Goal: Complete application form

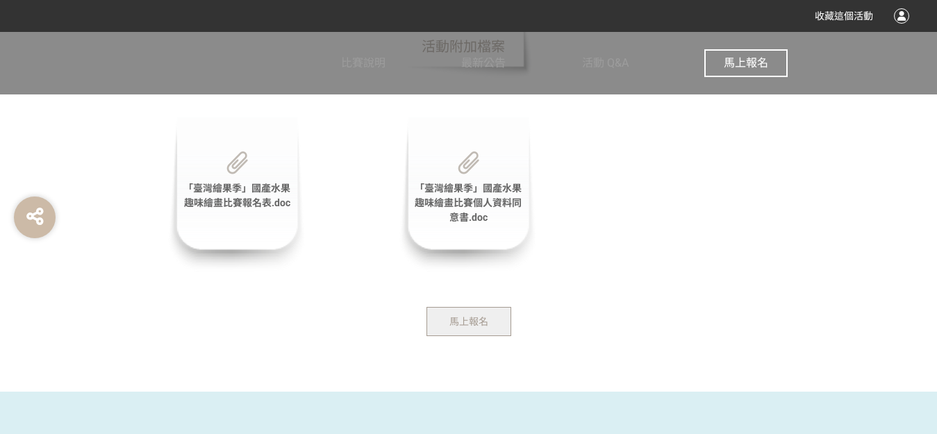
scroll to position [2823, 0]
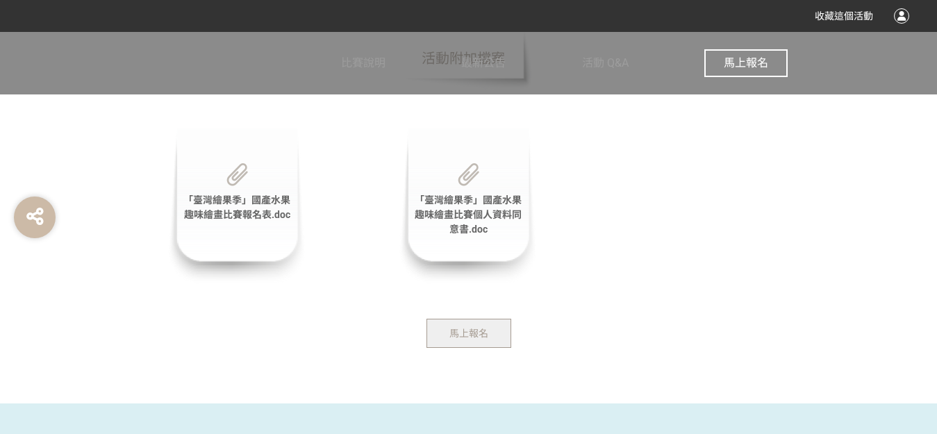
click at [483, 337] on span "馬上報名" at bounding box center [468, 333] width 39 height 11
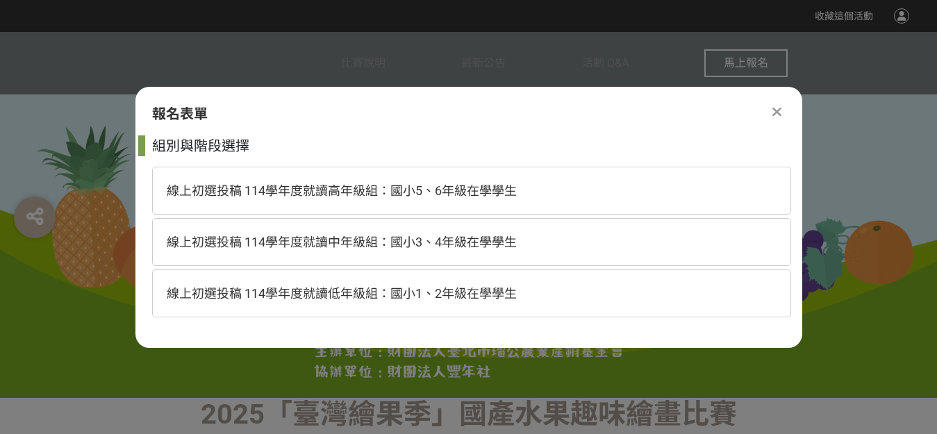
scroll to position [0, 0]
click at [468, 289] on span "線上初選投稿 114學年度就讀低年級組：國小1、2年級在學學生" at bounding box center [342, 293] width 350 height 15
select select "185293:185537"
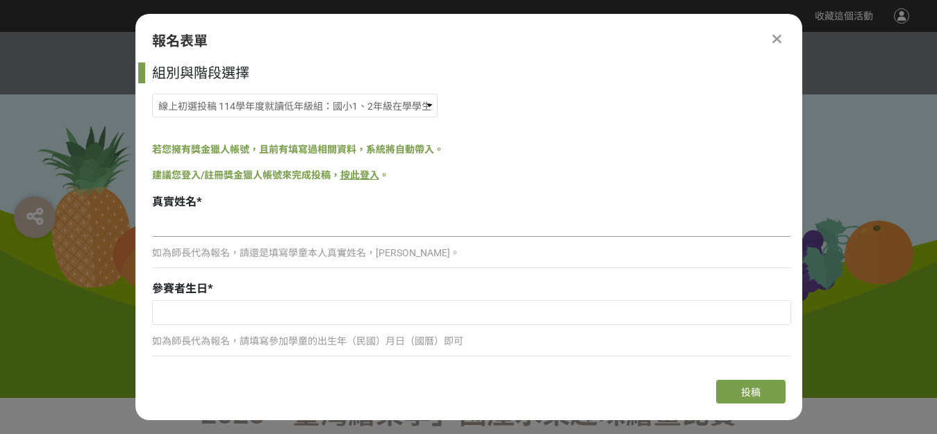
click at [251, 227] on input at bounding box center [471, 225] width 639 height 24
type input "[PERSON_NAME]"
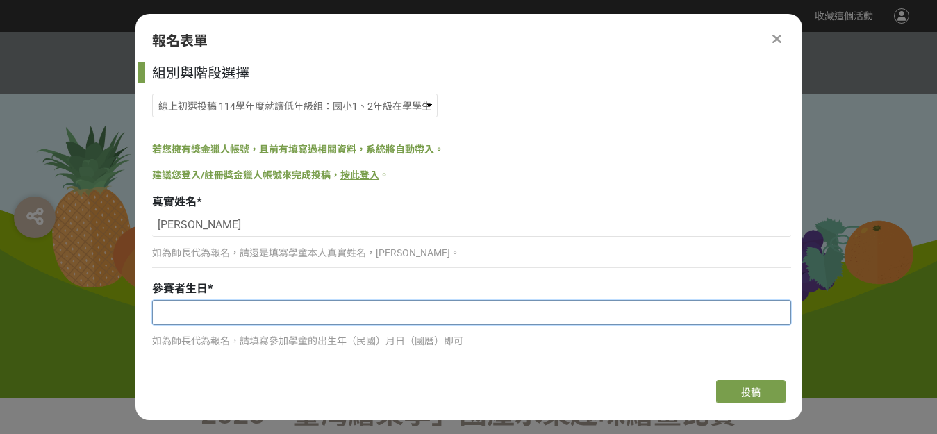
click at [203, 314] on input "text" at bounding box center [471, 313] width 637 height 24
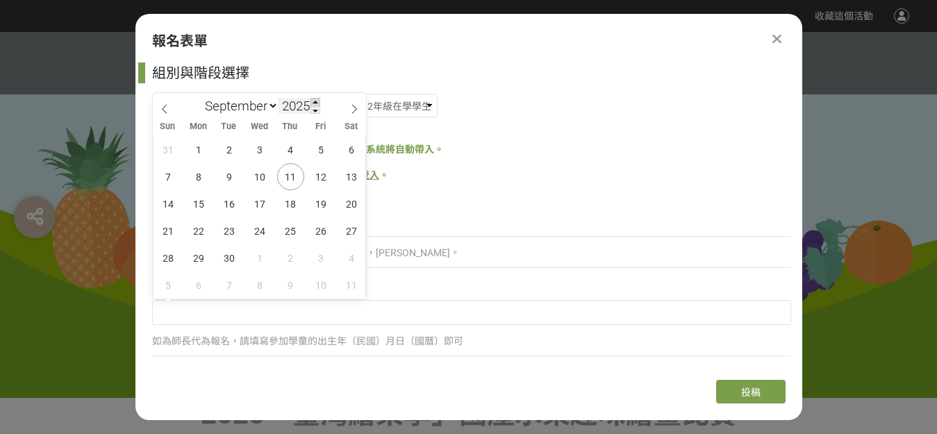
click at [317, 103] on span at bounding box center [315, 102] width 10 height 8
click at [319, 101] on span at bounding box center [315, 102] width 10 height 8
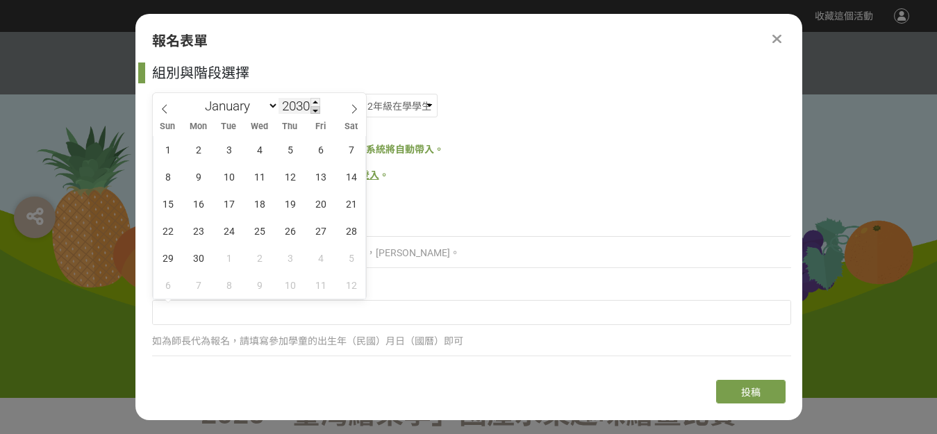
click at [318, 106] on span at bounding box center [315, 110] width 10 height 8
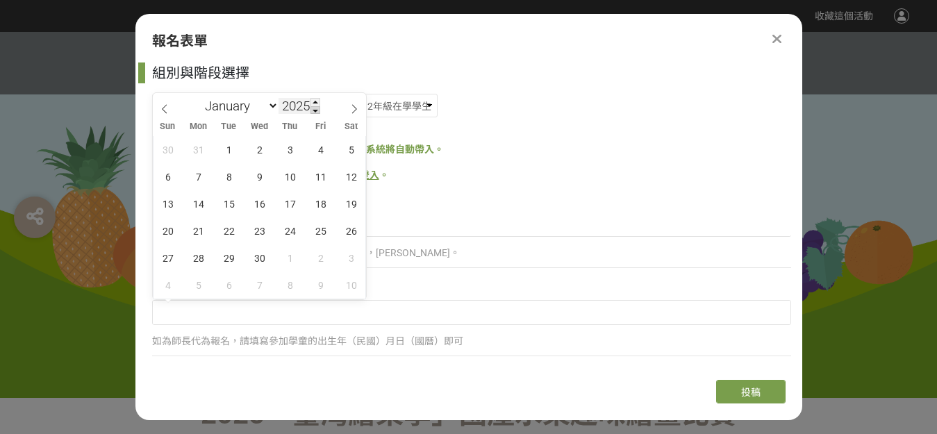
click at [318, 106] on span at bounding box center [315, 110] width 10 height 8
click at [317, 106] on span at bounding box center [315, 110] width 10 height 8
click at [317, 107] on span at bounding box center [315, 110] width 10 height 8
click at [317, 108] on span at bounding box center [315, 110] width 10 height 8
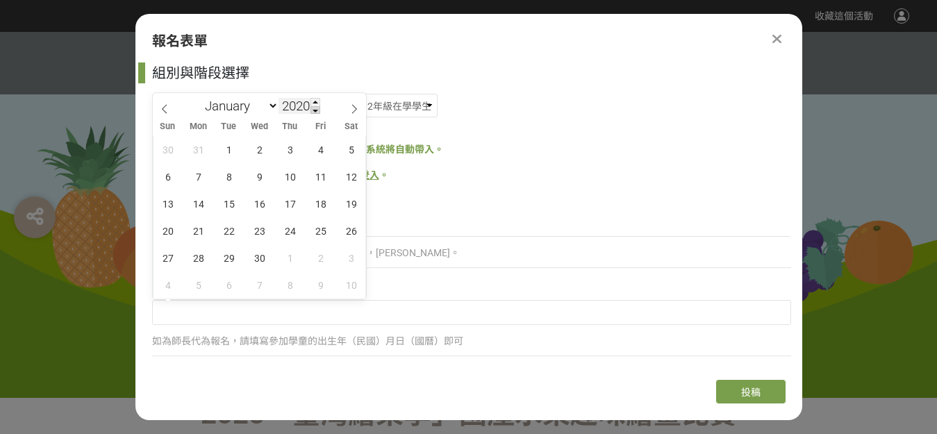
click at [317, 108] on span at bounding box center [315, 110] width 10 height 8
type input "2016"
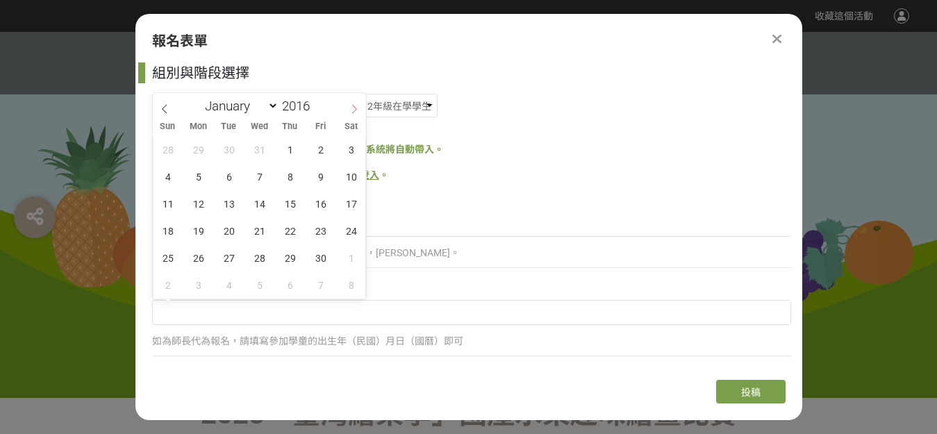
click at [351, 108] on icon at bounding box center [354, 109] width 10 height 10
click at [163, 108] on icon at bounding box center [164, 109] width 5 height 9
click at [164, 108] on icon at bounding box center [164, 109] width 5 height 9
click at [161, 110] on icon at bounding box center [165, 109] width 10 height 10
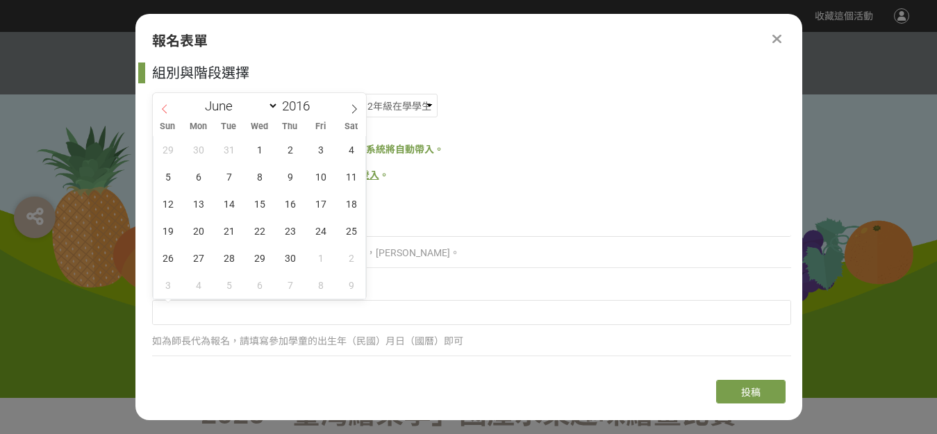
click at [160, 111] on icon at bounding box center [165, 109] width 10 height 10
click at [162, 110] on icon at bounding box center [165, 109] width 10 height 10
click at [165, 108] on icon at bounding box center [165, 109] width 10 height 10
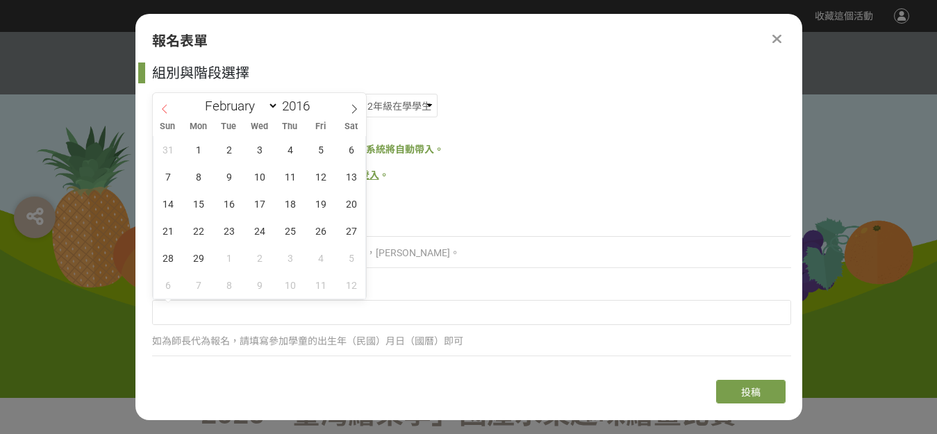
select select "0"
click at [165, 109] on icon at bounding box center [165, 109] width 10 height 10
type input "2015"
select select "11"
click at [354, 108] on icon at bounding box center [354, 109] width 10 height 10
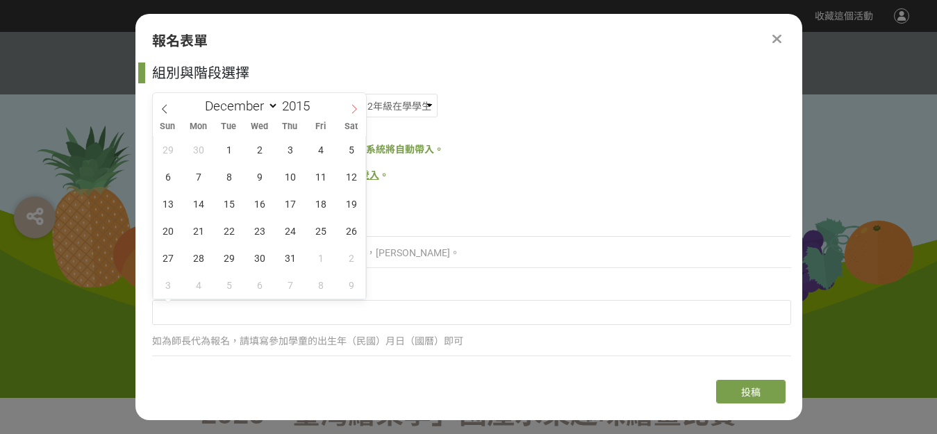
type input "2016"
click at [353, 109] on icon at bounding box center [354, 109] width 10 height 10
click at [354, 105] on icon at bounding box center [354, 109] width 10 height 10
click at [355, 105] on icon at bounding box center [354, 109] width 10 height 10
click at [355, 106] on icon at bounding box center [354, 109] width 10 height 10
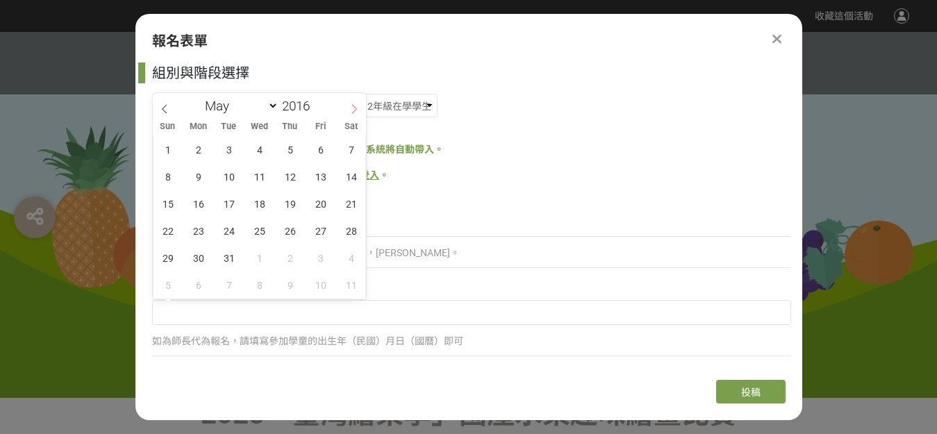
click at [355, 107] on icon at bounding box center [354, 109] width 10 height 10
select select "5"
click at [226, 230] on span "21" at bounding box center [229, 230] width 27 height 27
type input "[DATE]"
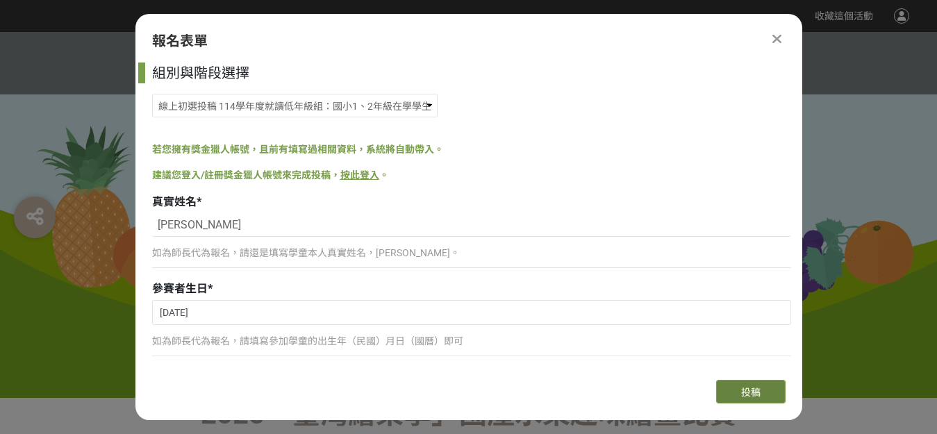
click at [748, 385] on button "投稿" at bounding box center [750, 392] width 69 height 24
click at [297, 360] on div "如為師長代為報名，請填寫參加學童的出生年（民國）月日（國曆）即可" at bounding box center [471, 347] width 639 height 32
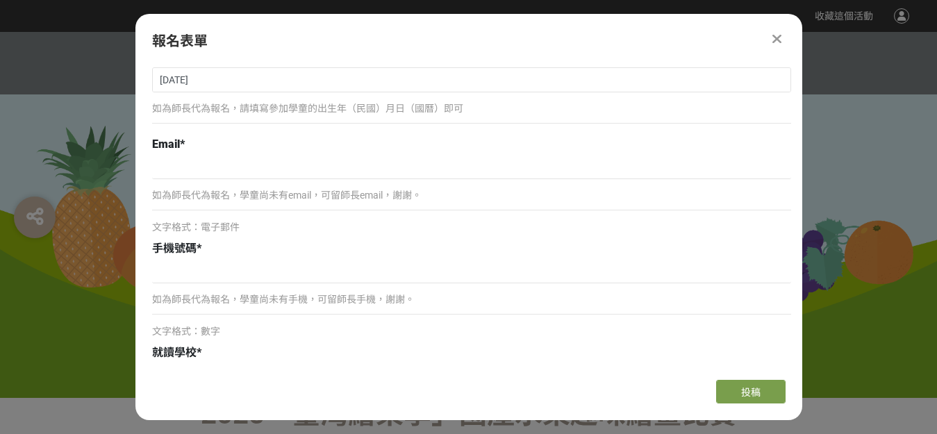
scroll to position [249, 0]
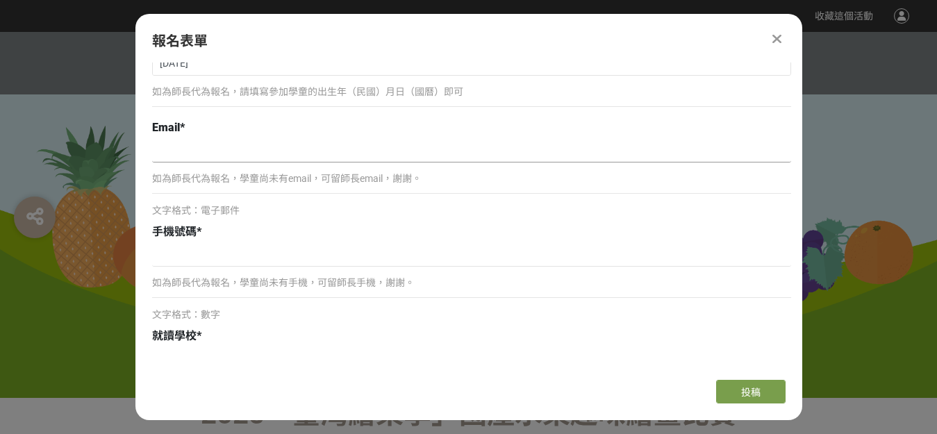
click at [233, 151] on input at bounding box center [471, 151] width 639 height 24
type input "ㄏ"
type input "[EMAIL_ADDRESS][DOMAIN_NAME]"
click at [226, 259] on input at bounding box center [471, 255] width 639 height 24
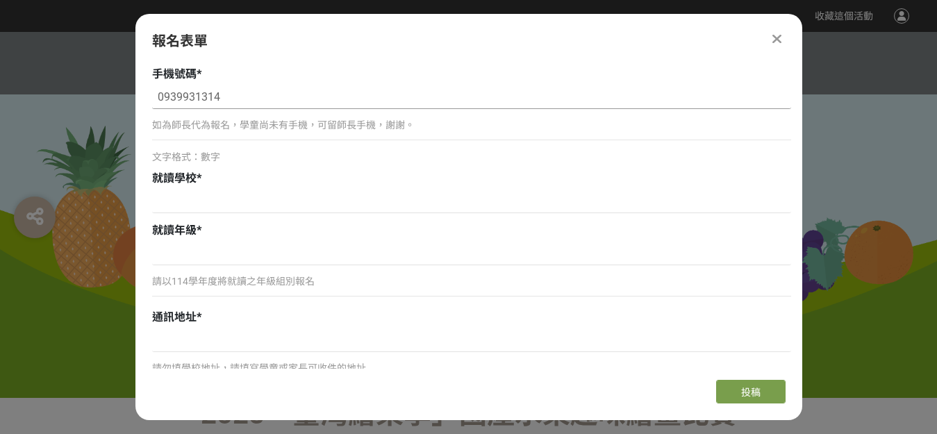
scroll to position [415, 0]
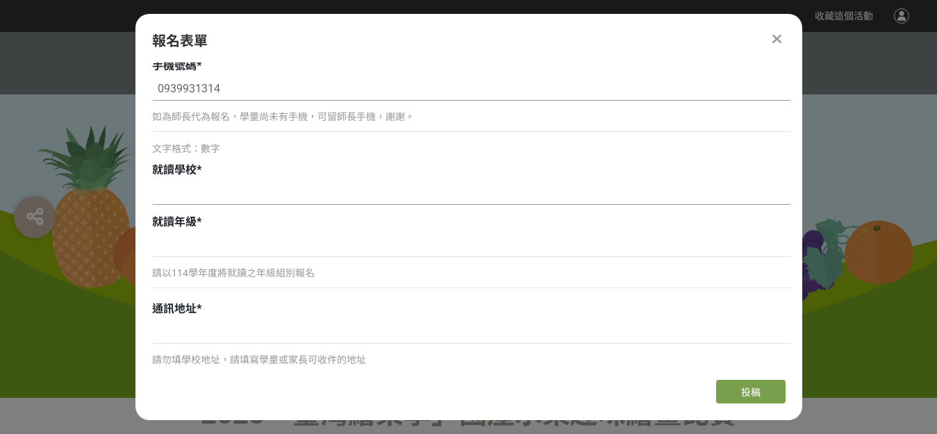
type input "0939931314"
click at [305, 191] on input at bounding box center [471, 193] width 639 height 24
type input "5"
click at [229, 249] on input at bounding box center [471, 245] width 639 height 24
click at [159, 190] on input "[GEOGRAPHIC_DATA]小" at bounding box center [471, 193] width 639 height 24
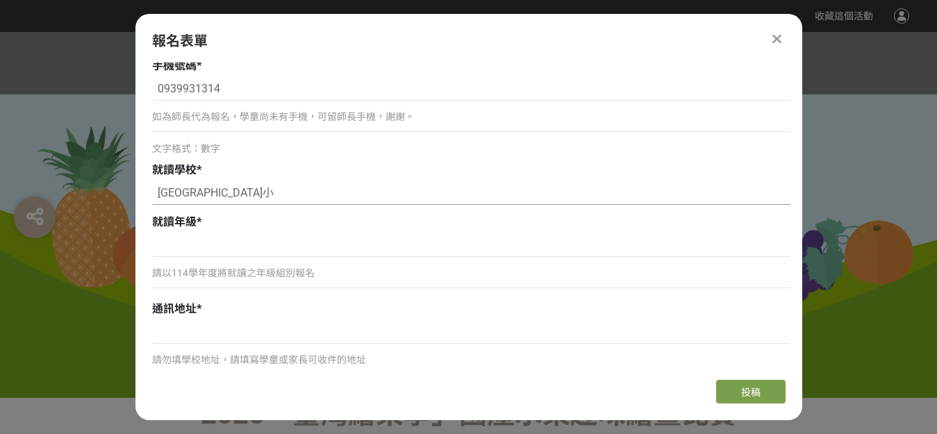
click at [212, 192] on input "[GEOGRAPHIC_DATA]小" at bounding box center [471, 193] width 639 height 24
type input "[GEOGRAPHIC_DATA][GEOGRAPHIC_DATA]小"
click at [204, 250] on input at bounding box center [471, 245] width 639 height 24
type input "二年級"
click at [285, 333] on input at bounding box center [471, 332] width 639 height 24
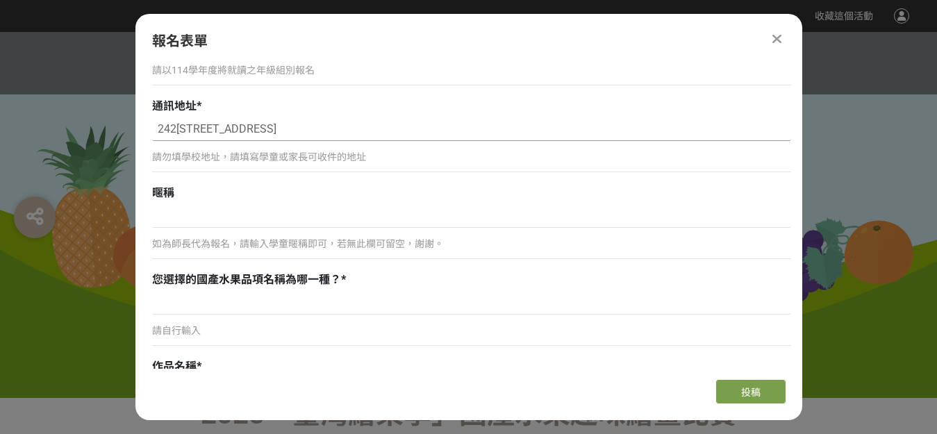
scroll to position [619, 0]
type input "242[STREET_ADDRESS]"
click at [298, 222] on input at bounding box center [471, 215] width 639 height 24
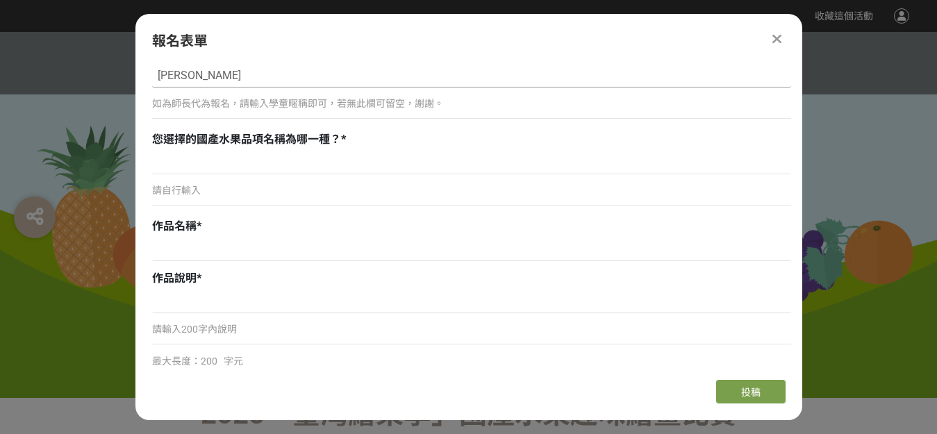
scroll to position [771, 0]
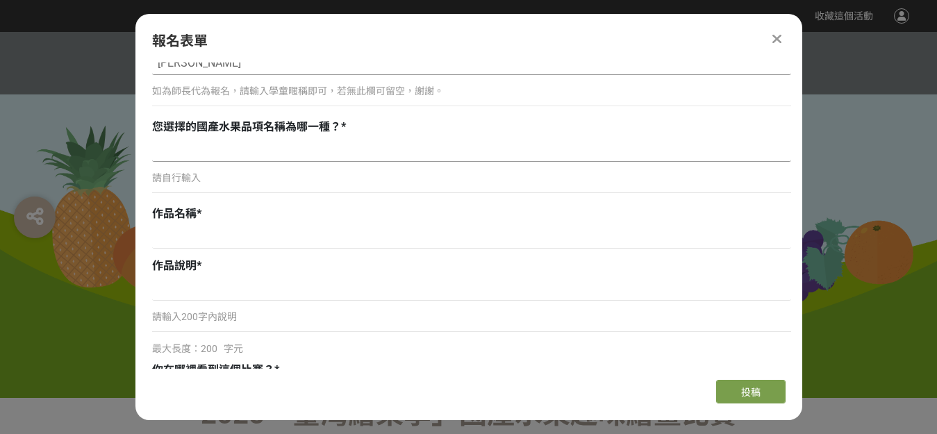
type input "[PERSON_NAME]"
click at [220, 153] on input at bounding box center [471, 150] width 639 height 24
type input "芒果"
click at [228, 232] on input at bounding box center [471, 237] width 639 height 24
click at [213, 235] on input "芒果樹下的童年" at bounding box center [471, 237] width 639 height 24
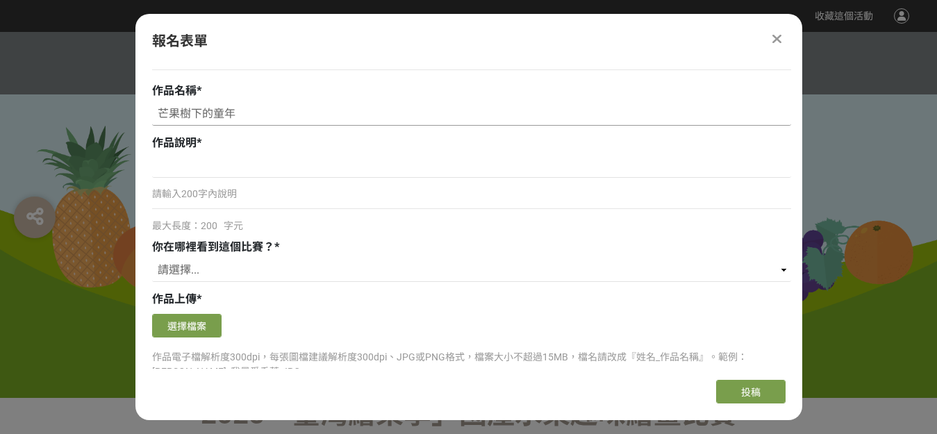
scroll to position [898, 0]
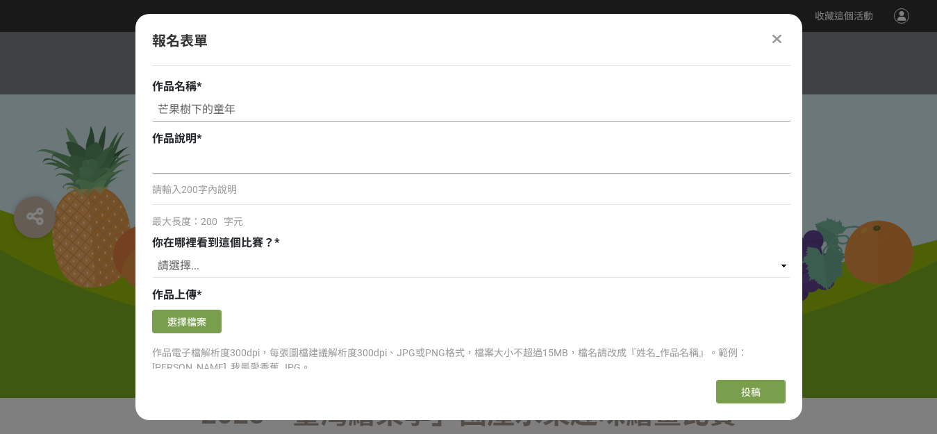
type input "芒果樹下的童年"
click at [281, 161] on input at bounding box center [471, 162] width 639 height 24
type input "暑假期間我與爸爸媽媽[PERSON_NAME]一起去[GEOGRAPHIC_DATA]採芒果"
click at [258, 265] on select "請選擇... 獎金獵人網站 Facebook / Instagram 校園講座 / 老師系上推薦 電子郵件 海報 其他" at bounding box center [471, 266] width 639 height 24
select select "cms:formUnit:otherOption:d7f76513d8d47e76739513b7bf7999fd"
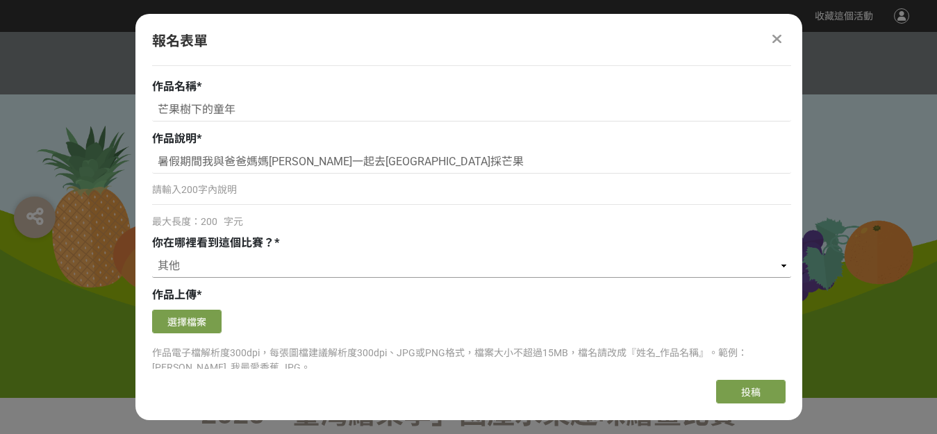
click at [152, 254] on select "請選擇... 獎金獵人網站 Facebook / Instagram 校園講座 / 老師系上推薦 電子郵件 海報 其他" at bounding box center [471, 266] width 639 height 24
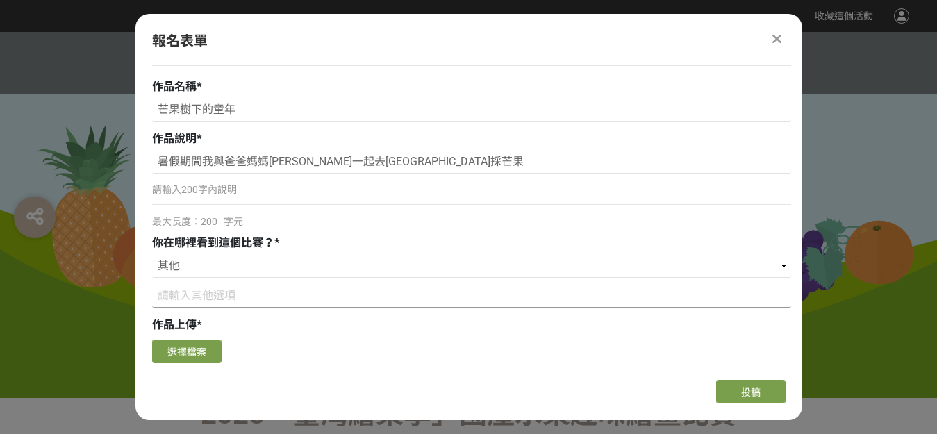
click at [250, 301] on input at bounding box center [471, 296] width 639 height 24
type input "畫"
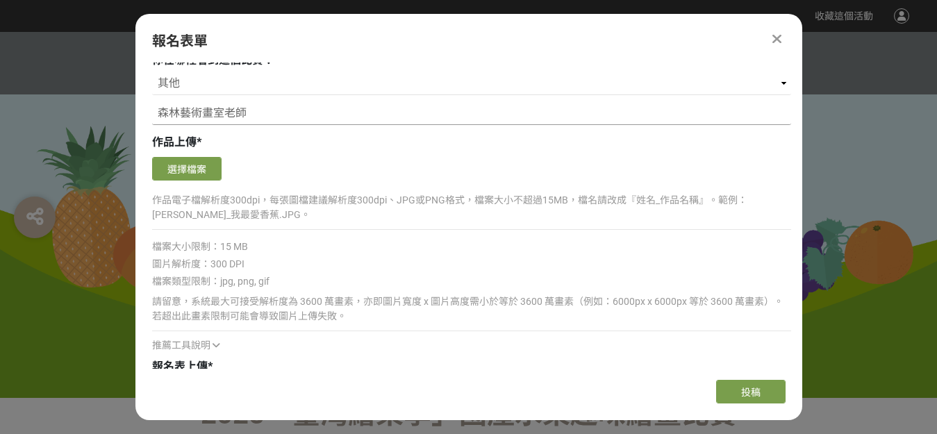
scroll to position [1089, 0]
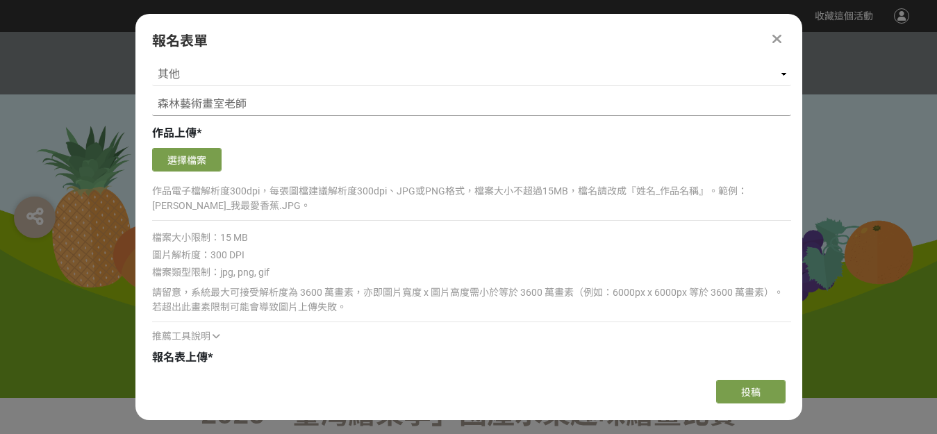
type input "森林藝術畫室老師"
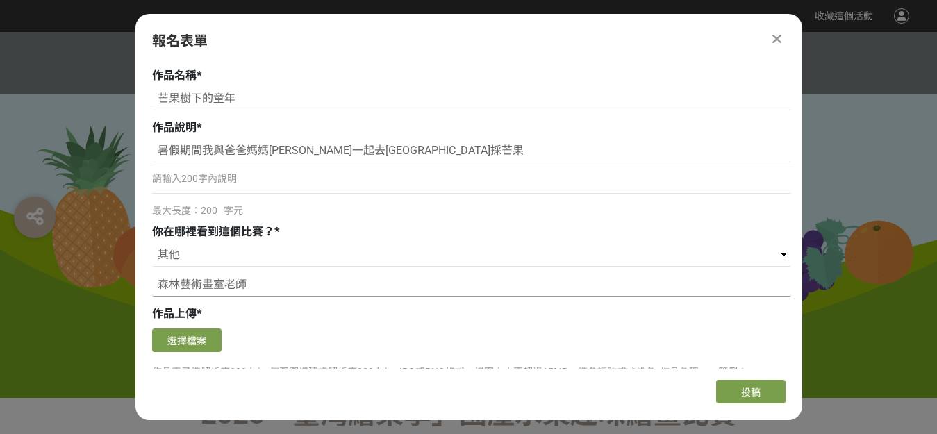
scroll to position [912, 0]
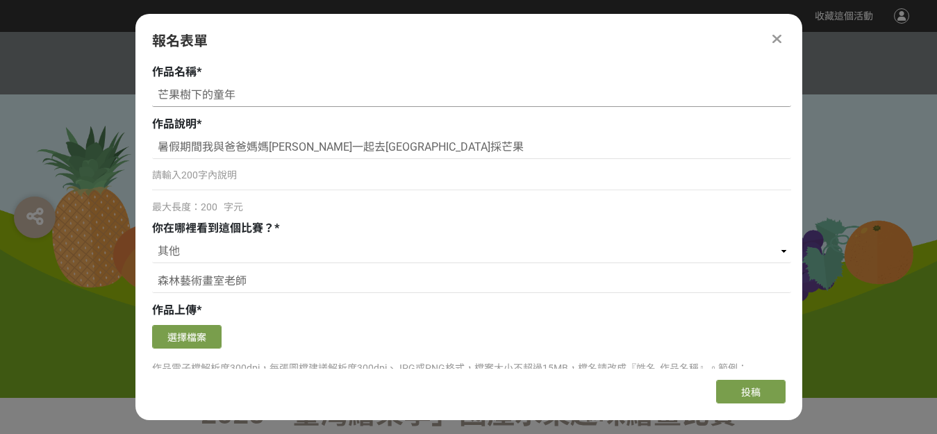
click at [237, 92] on input "芒果樹下的童年" at bounding box center [471, 95] width 639 height 24
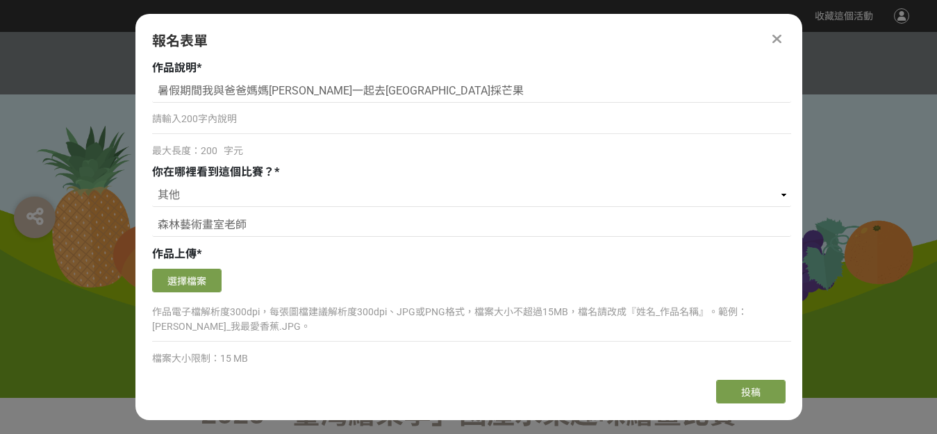
scroll to position [986, 0]
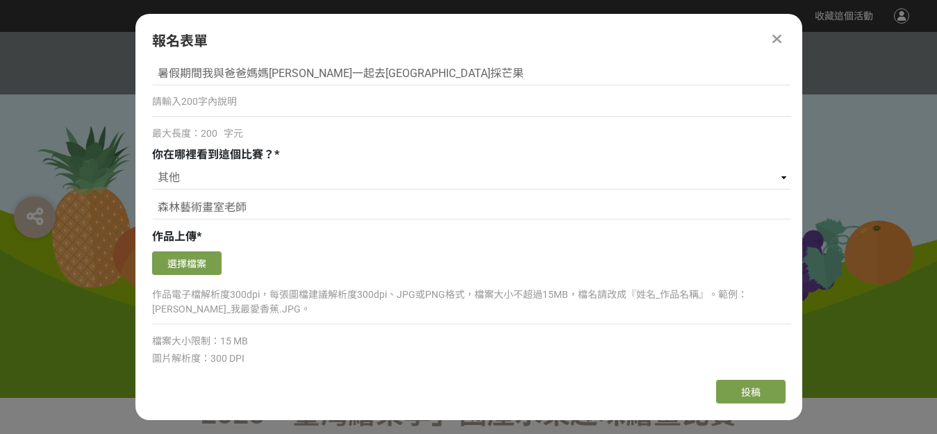
type input "芒果樹下"
click at [208, 269] on button "選擇檔案" at bounding box center [186, 263] width 69 height 24
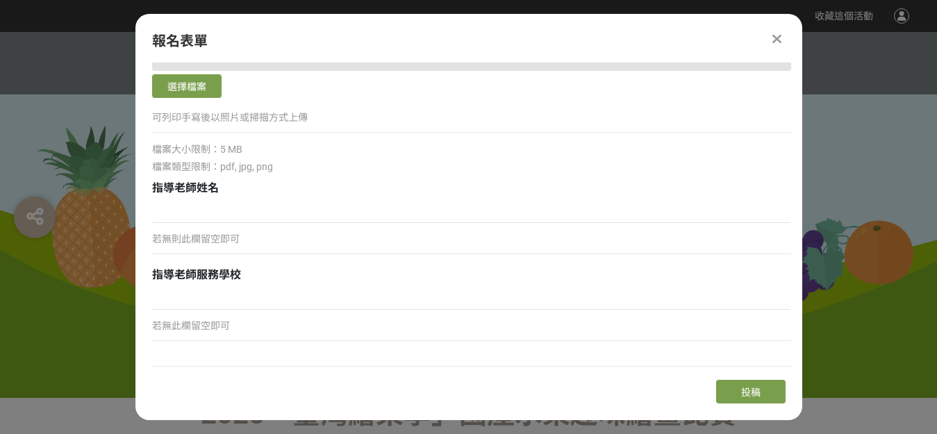
scroll to position [1841, 0]
drag, startPoint x: 801, startPoint y: 327, endPoint x: 798, endPoint y: 349, distance: 22.5
click at [798, 349] on div "組別與階段選擇 線上初選投稿 114學年度就讀高年級組：國小5、6年級在學學生 線上初選投稿 114學年度就讀中年級組：國小3、4年級在學學生 線上初選投稿 …" at bounding box center [468, 215] width 666 height 306
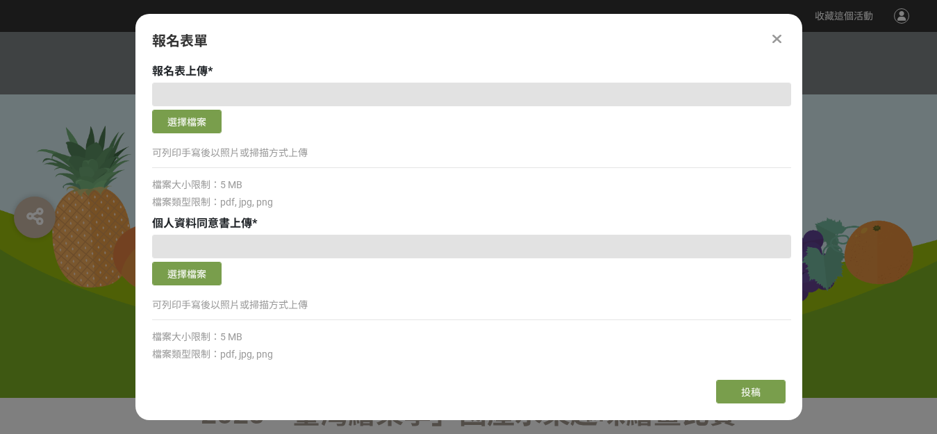
scroll to position [1638, 0]
